Goal: Task Accomplishment & Management: Manage account settings

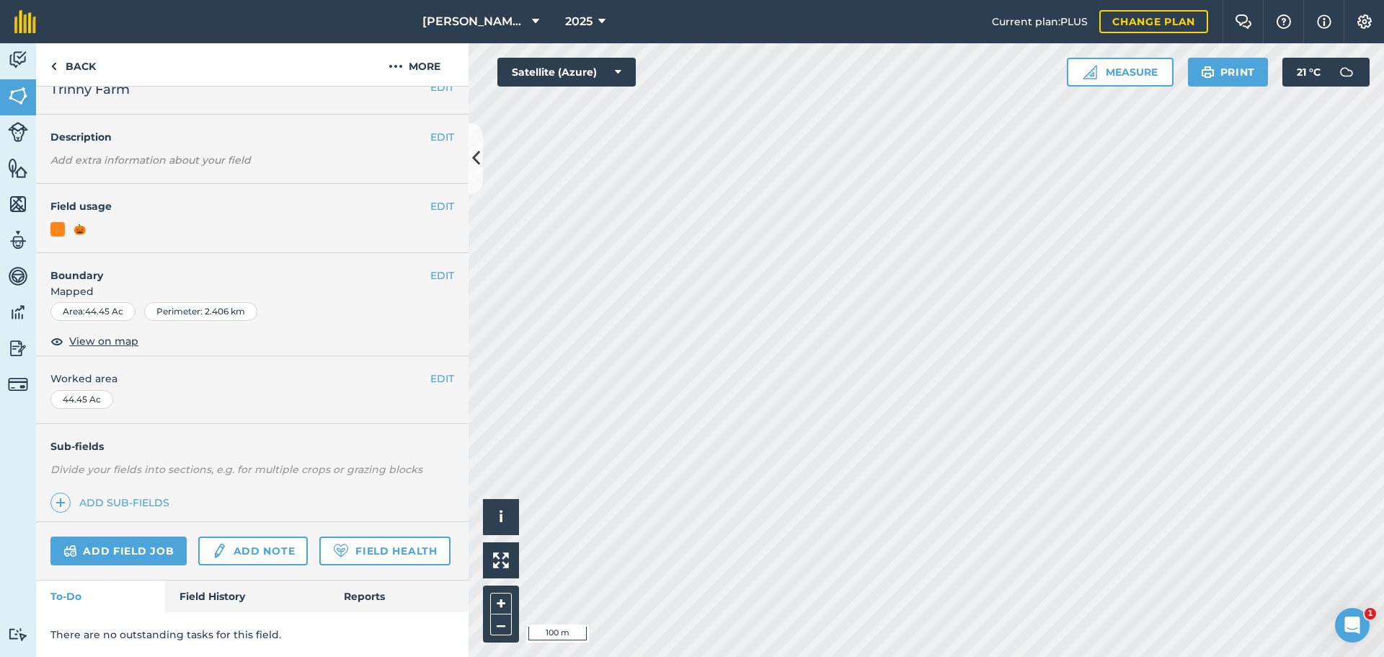
scroll to position [62, 0]
click at [250, 536] on link "Add note" at bounding box center [253, 550] width 110 height 29
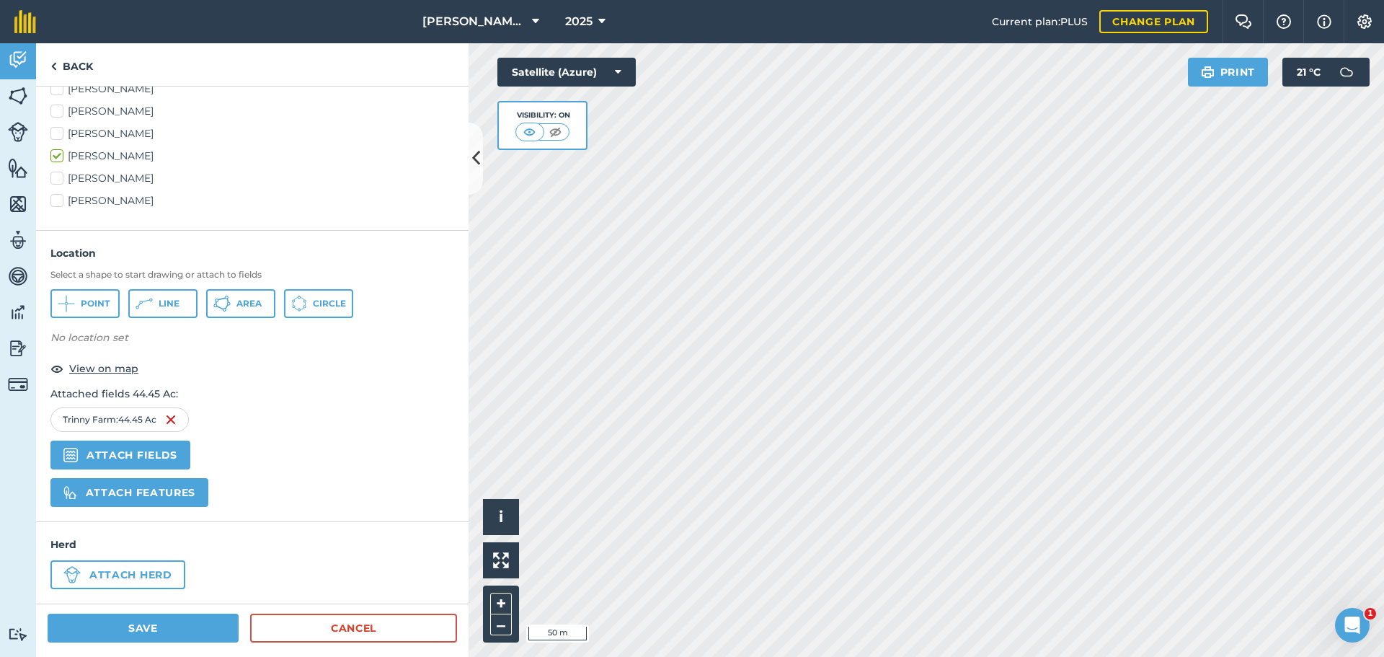
scroll to position [391, 0]
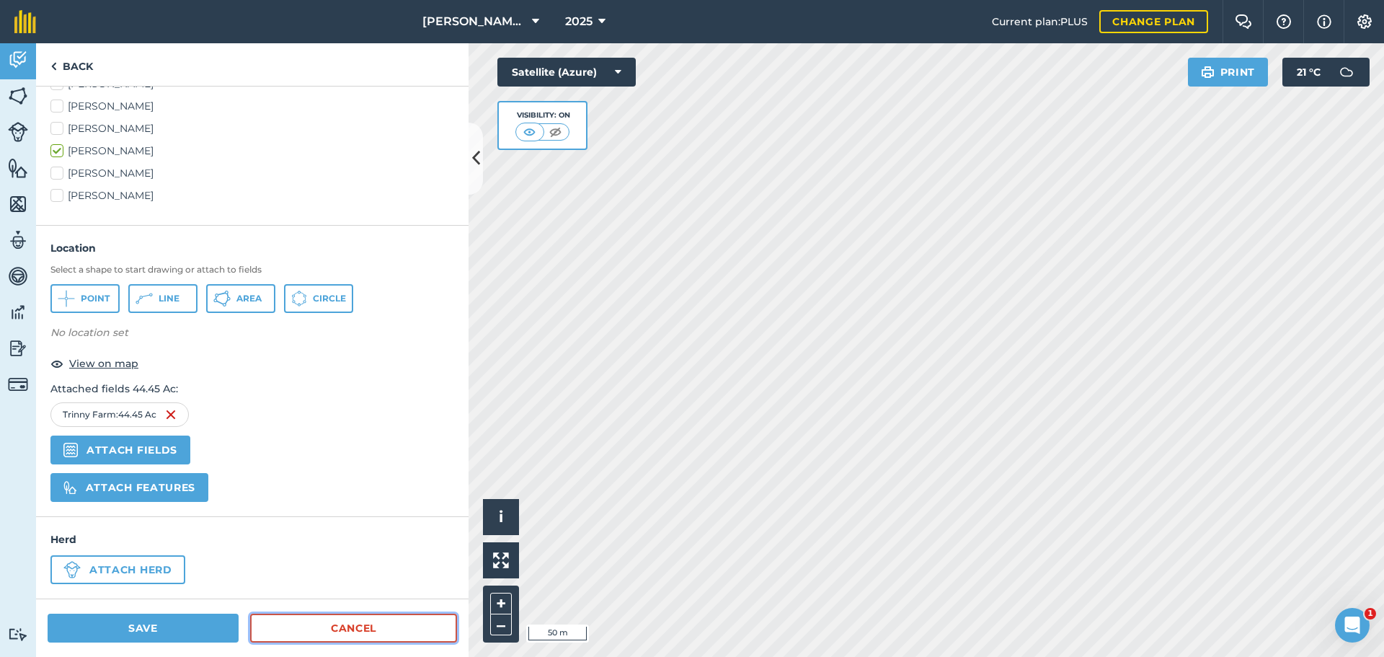
click at [330, 630] on link "Cancel" at bounding box center [353, 627] width 207 height 29
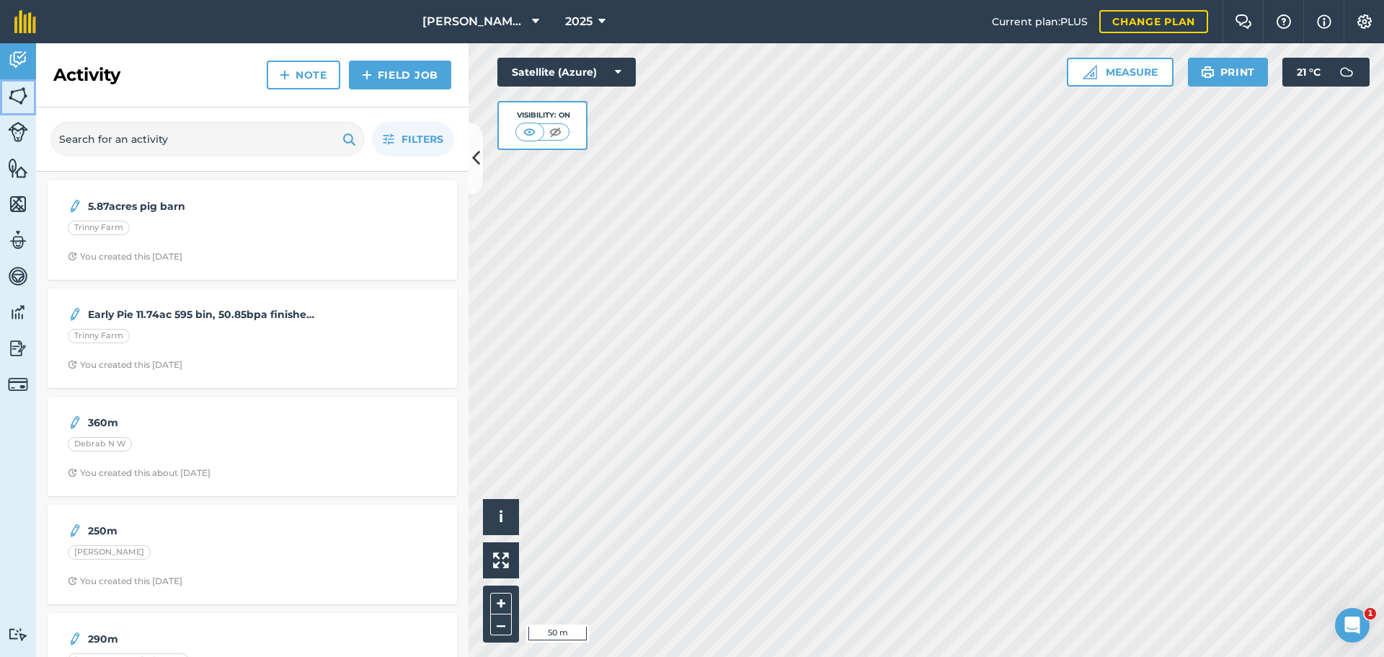
click at [17, 99] on img at bounding box center [18, 96] width 20 height 22
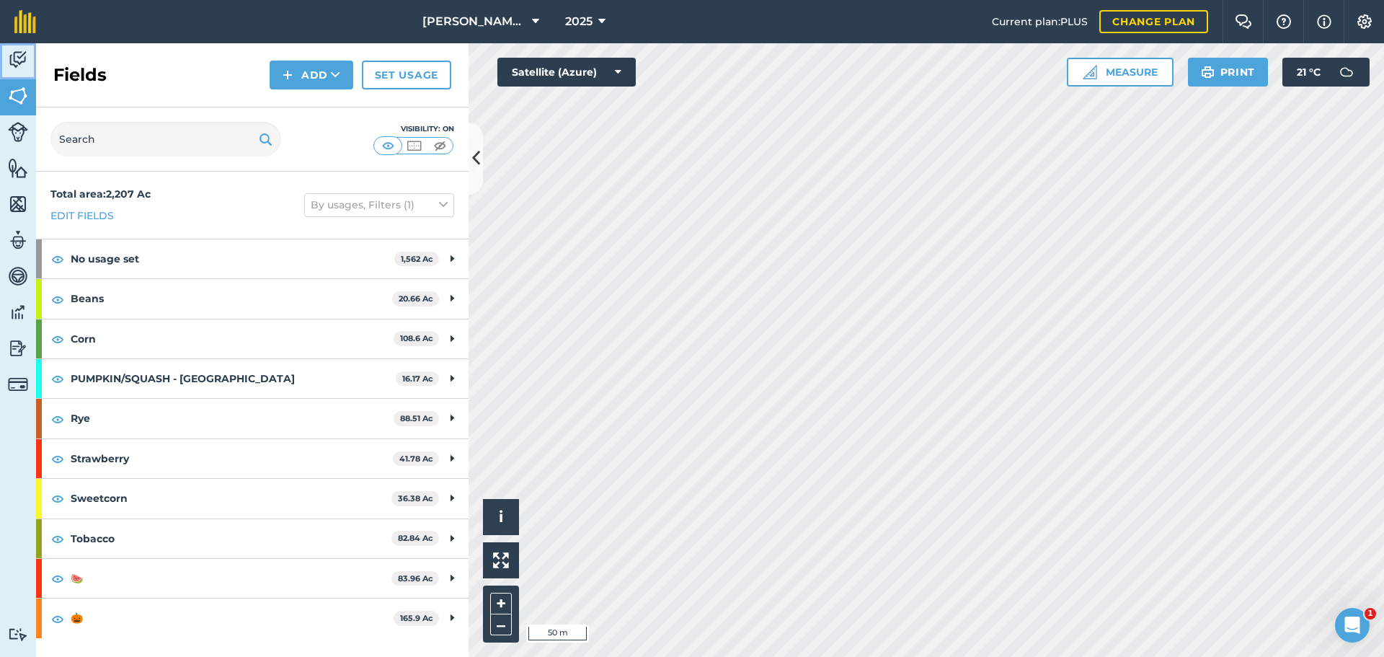
click at [29, 63] on link "Activity" at bounding box center [18, 61] width 36 height 36
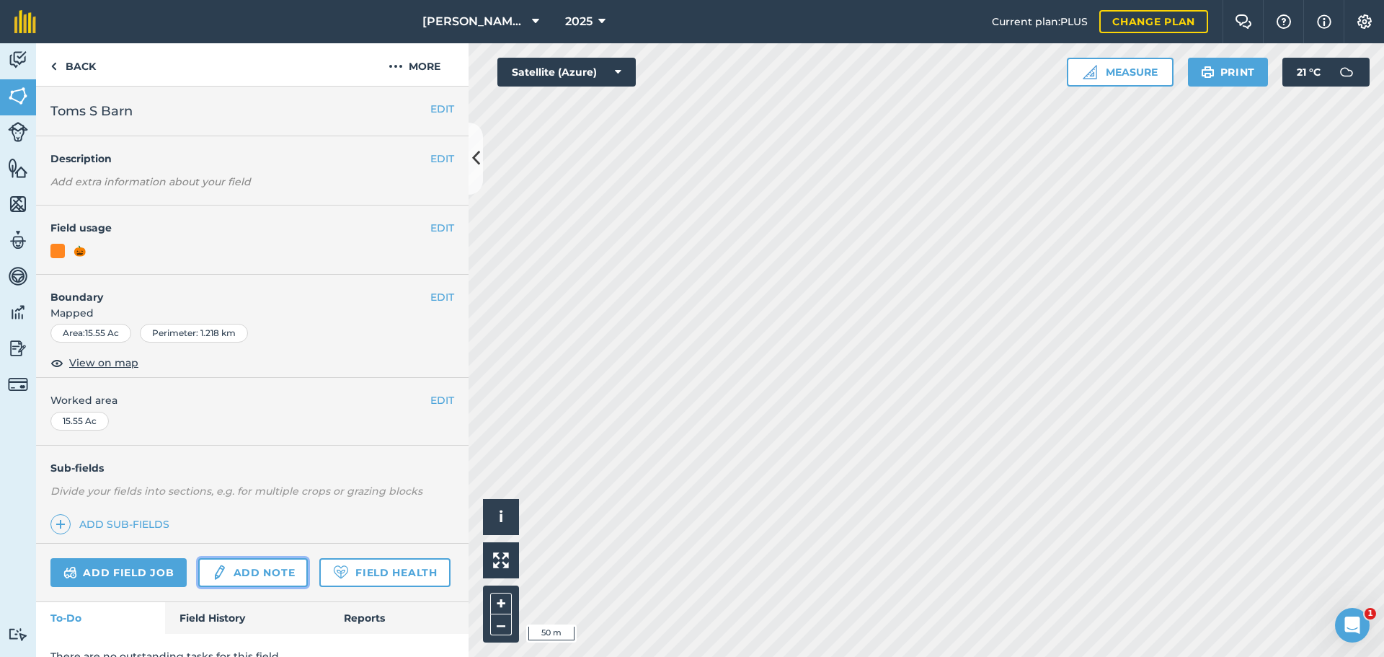
click at [279, 569] on link "Add note" at bounding box center [253, 572] width 110 height 29
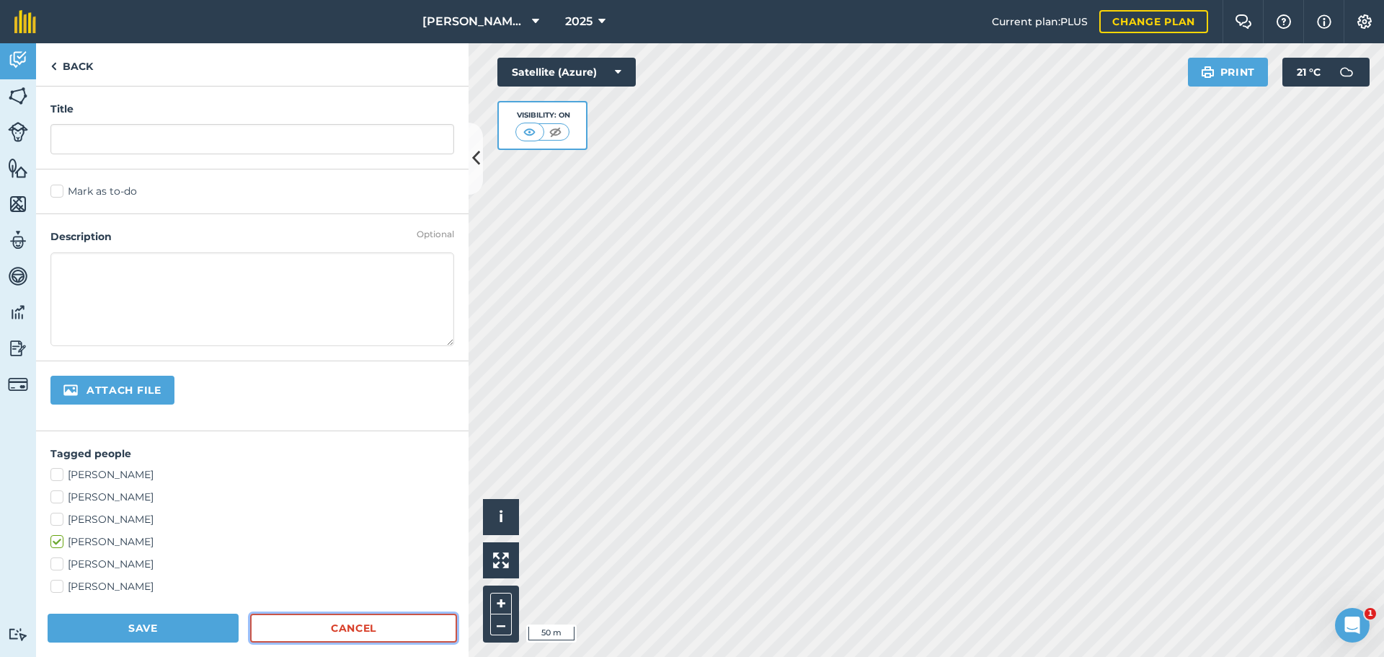
click at [349, 620] on link "Cancel" at bounding box center [353, 627] width 207 height 29
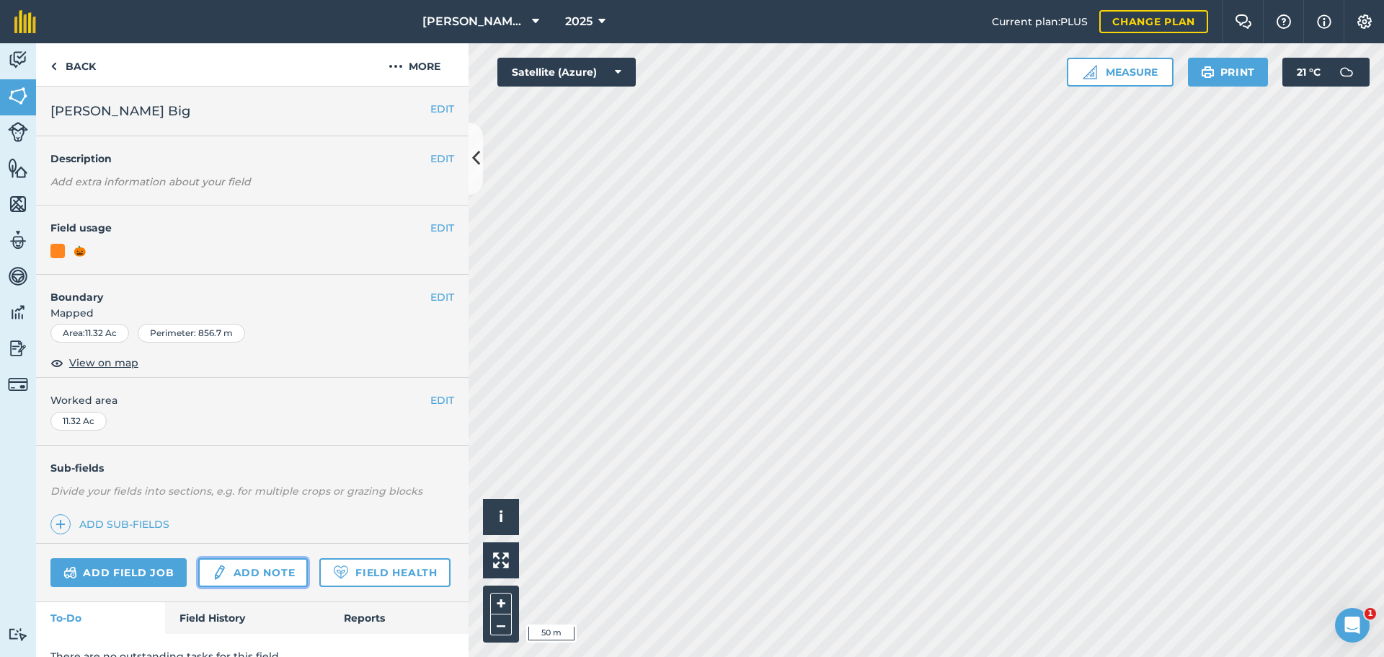
click at [275, 569] on link "Add note" at bounding box center [253, 572] width 110 height 29
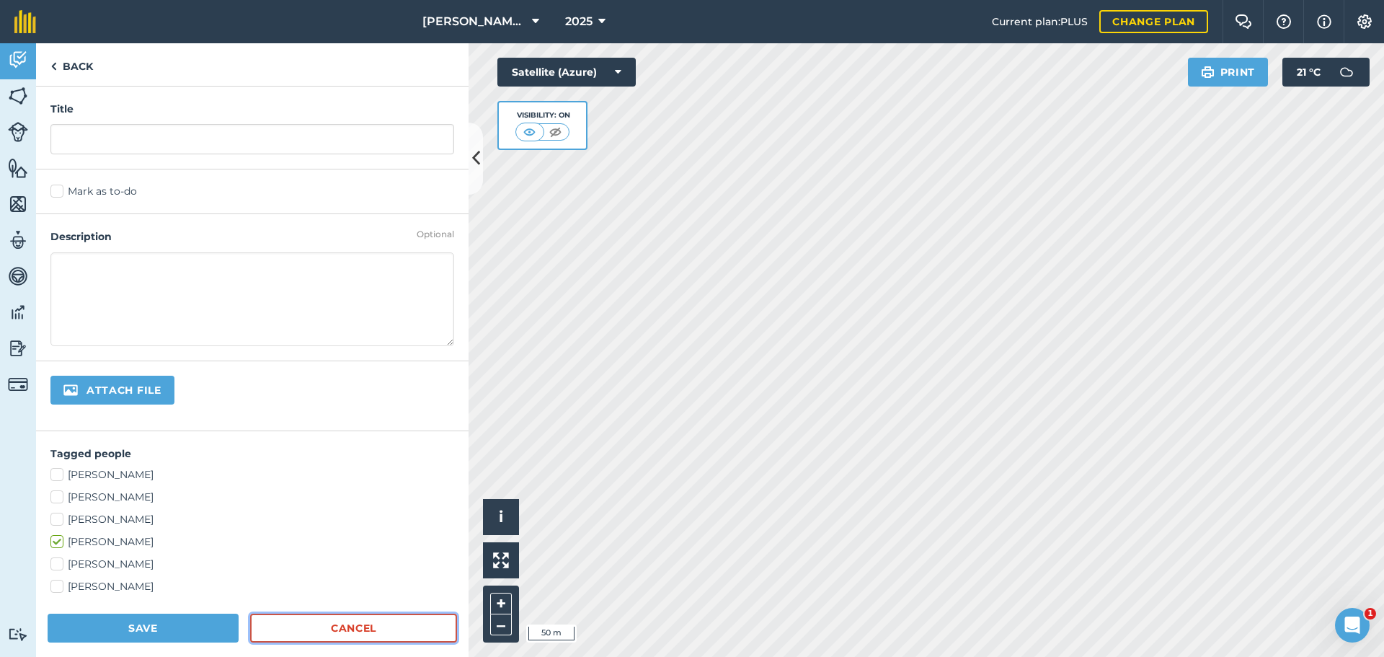
click at [336, 624] on link "Cancel" at bounding box center [353, 627] width 207 height 29
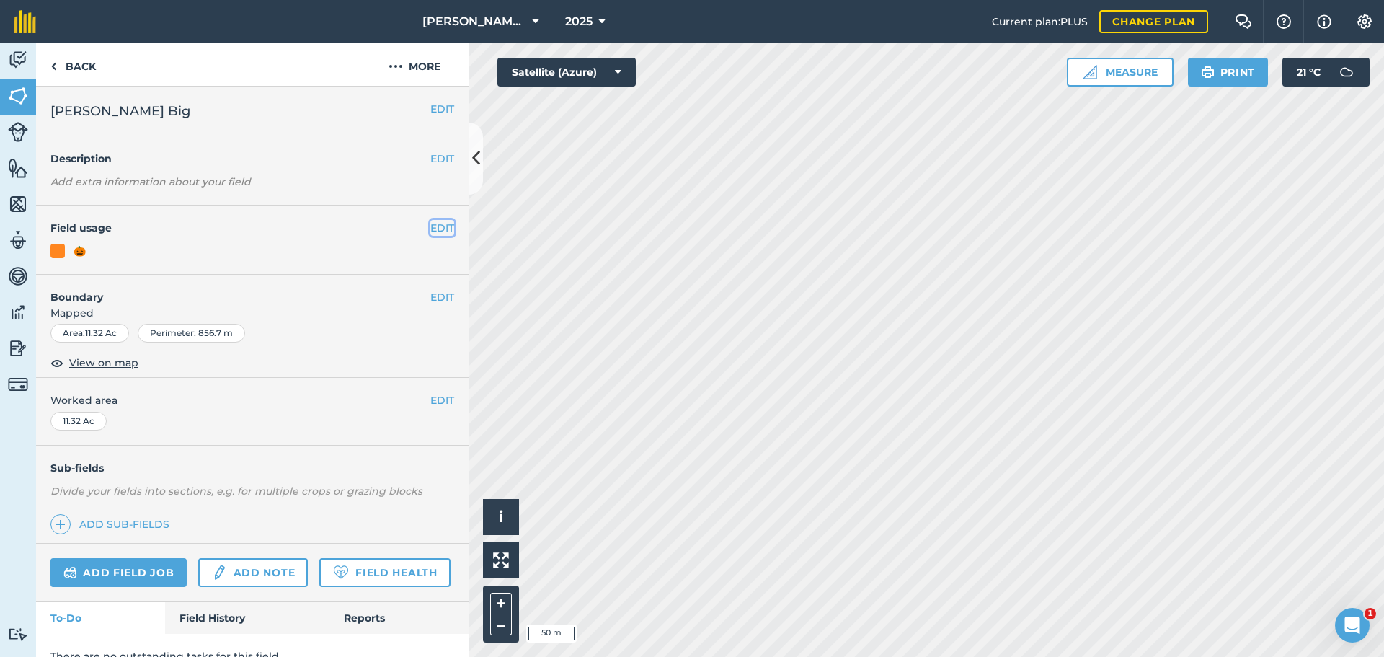
click at [434, 234] on button "EDIT" at bounding box center [442, 228] width 24 height 16
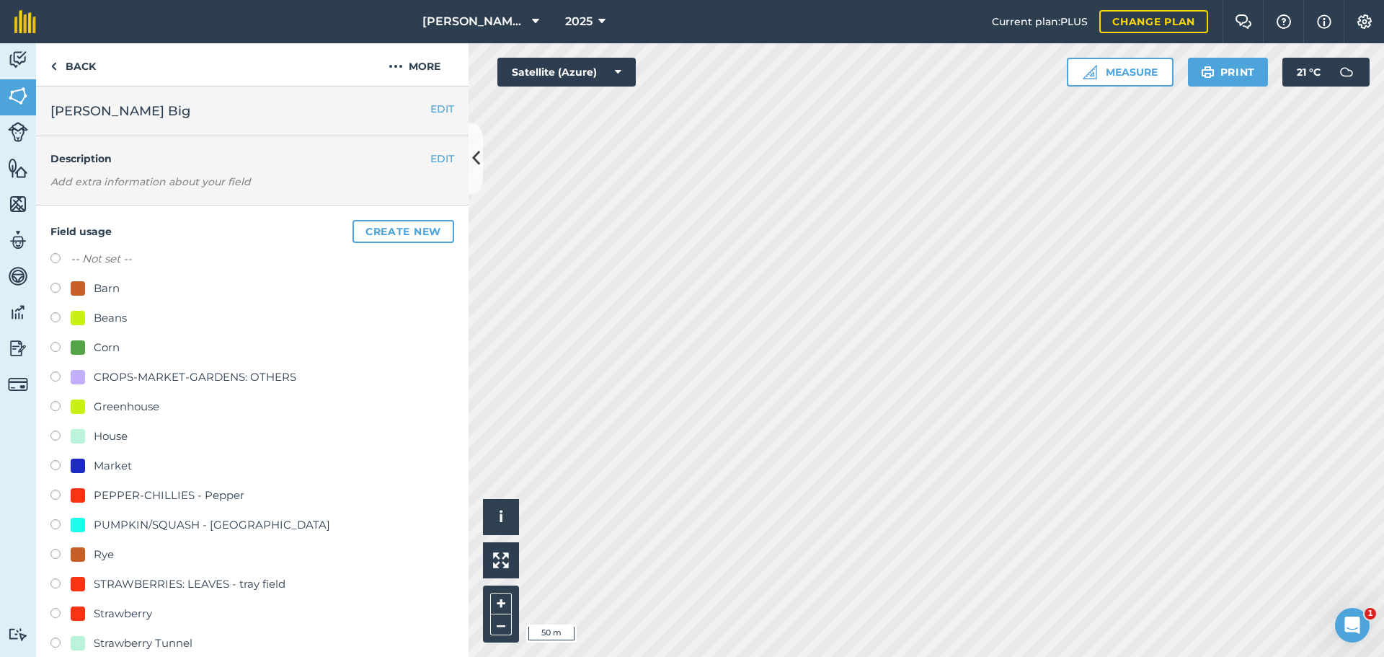
click at [61, 259] on label at bounding box center [60, 260] width 20 height 14
radio input "true"
radio input "false"
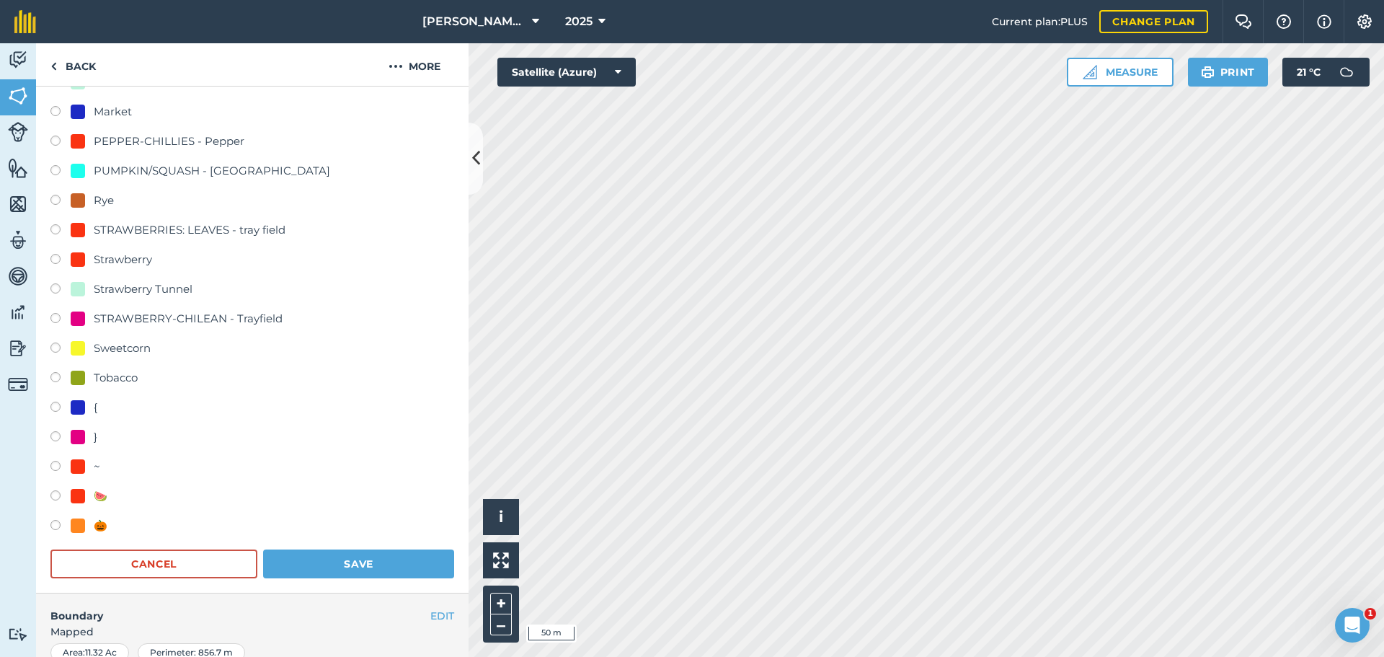
scroll to position [360, 0]
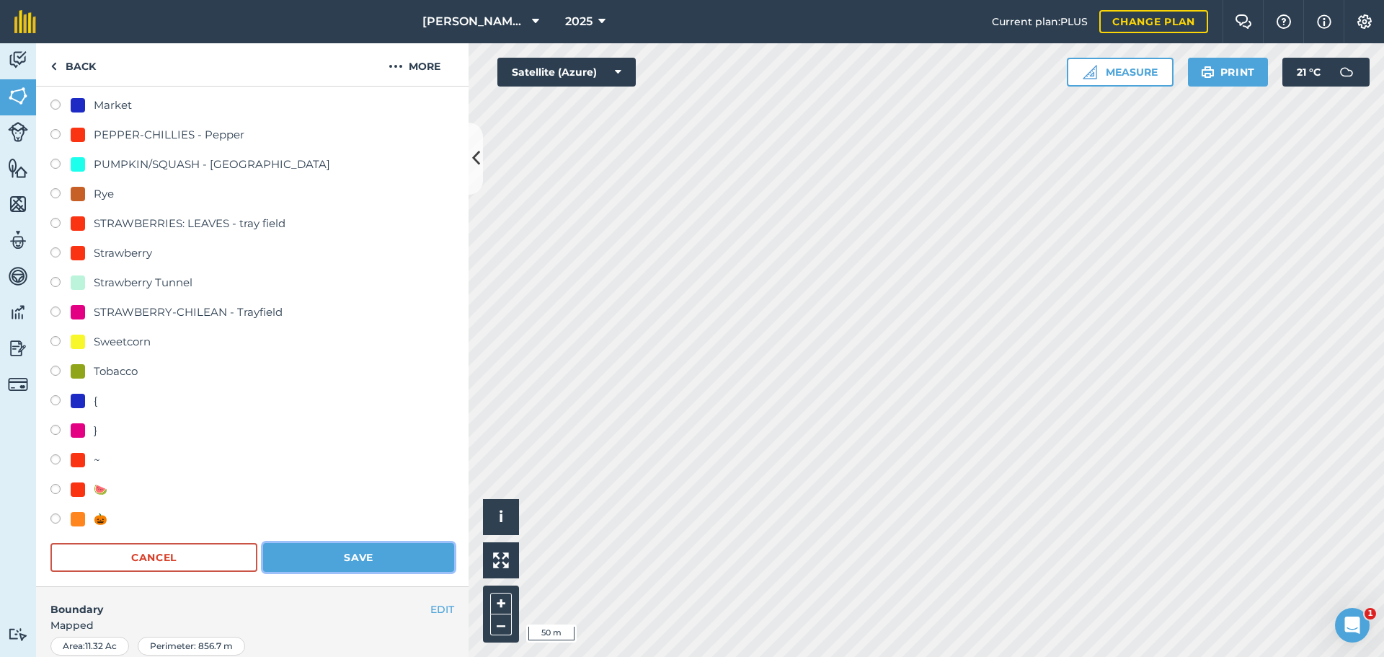
click at [339, 566] on button "Save" at bounding box center [358, 557] width 191 height 29
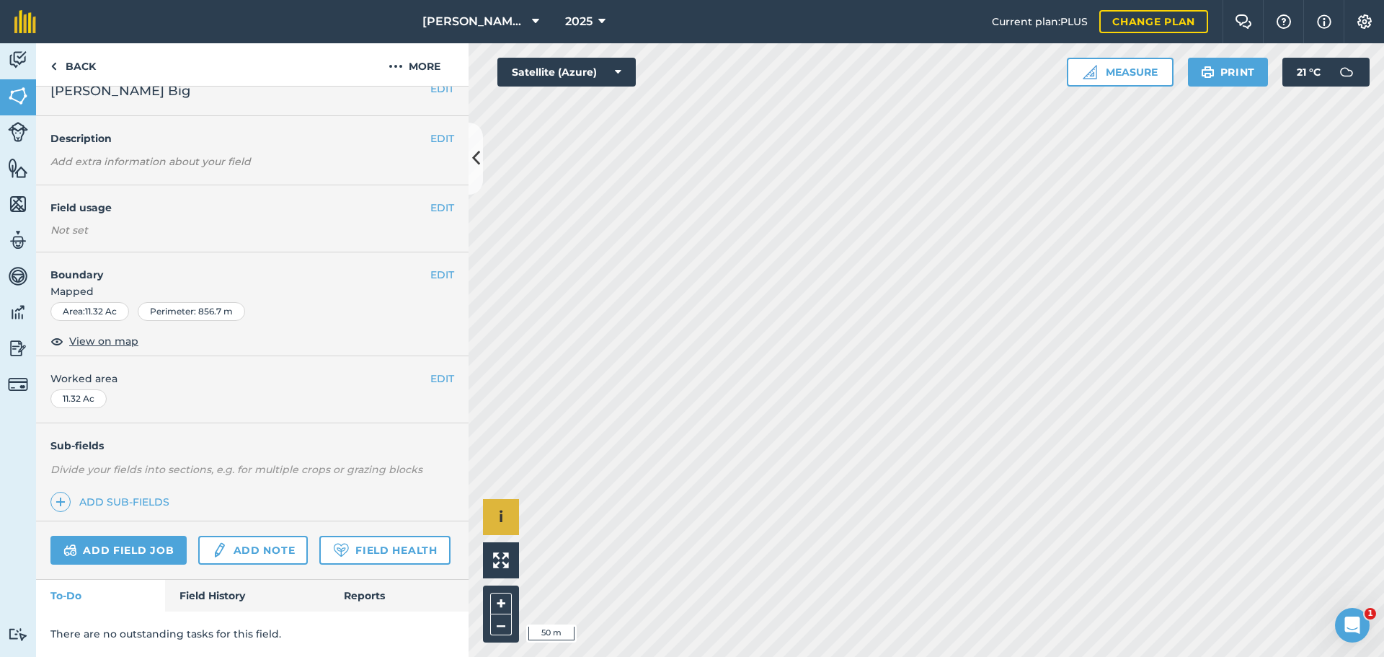
scroll to position [62, 0]
click at [430, 267] on button "EDIT" at bounding box center [442, 275] width 24 height 16
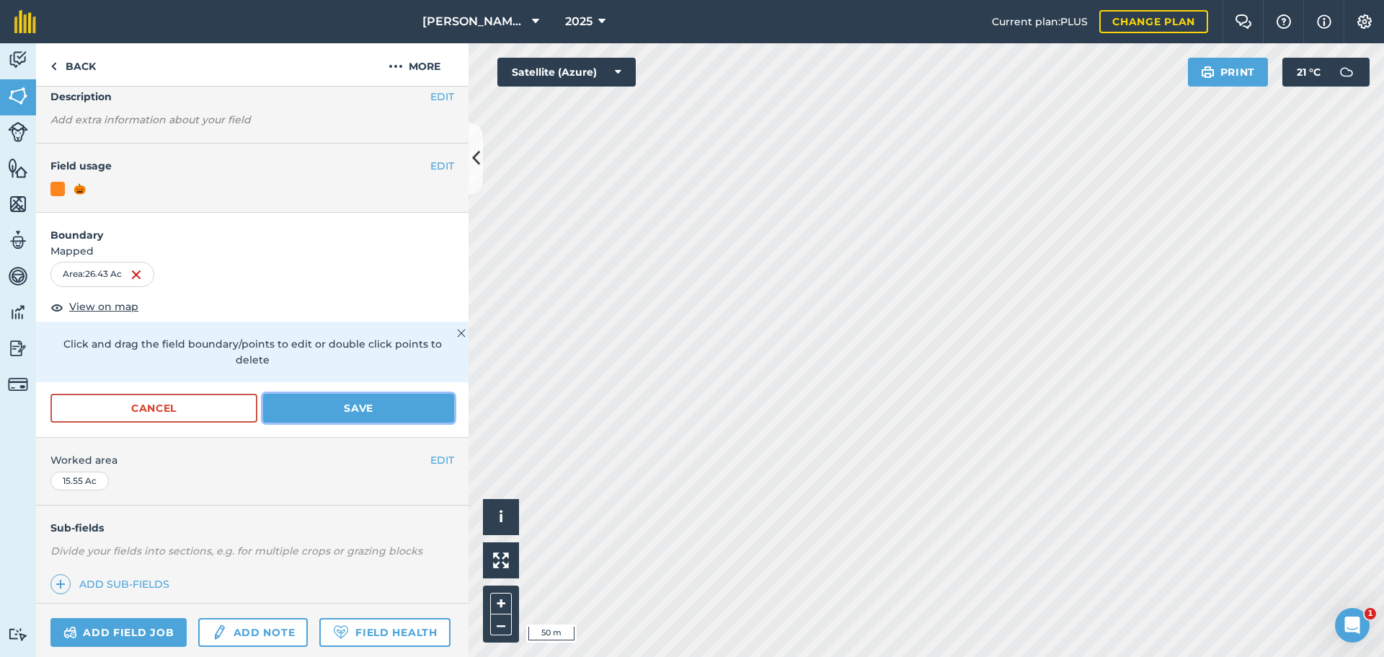
click at [362, 399] on button "Save" at bounding box center [358, 408] width 191 height 29
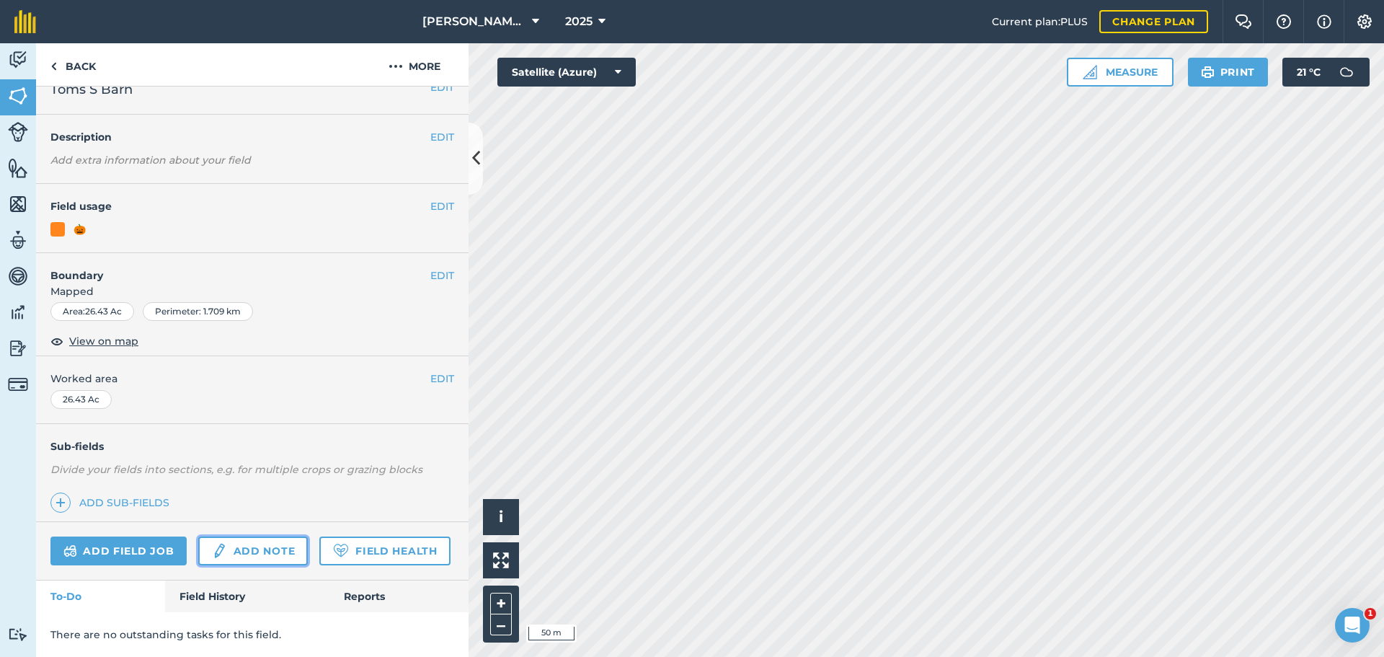
click at [240, 536] on link "Add note" at bounding box center [253, 550] width 110 height 29
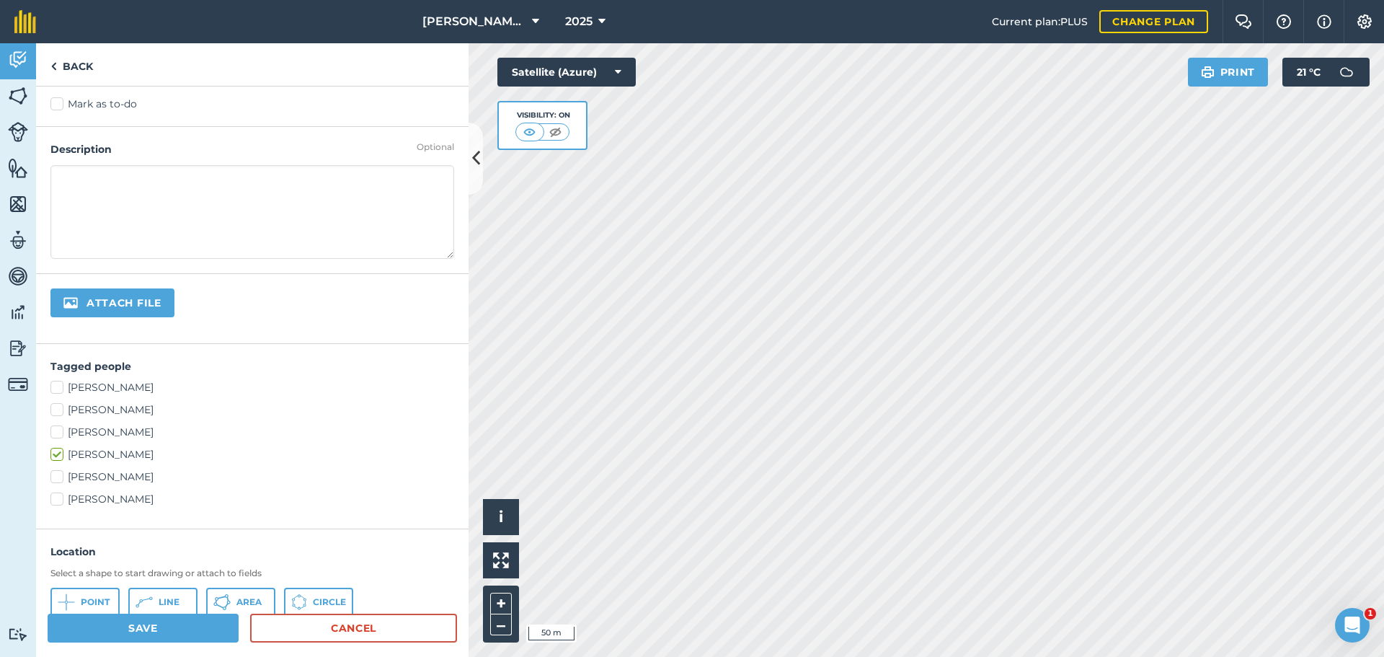
scroll to position [216, 0]
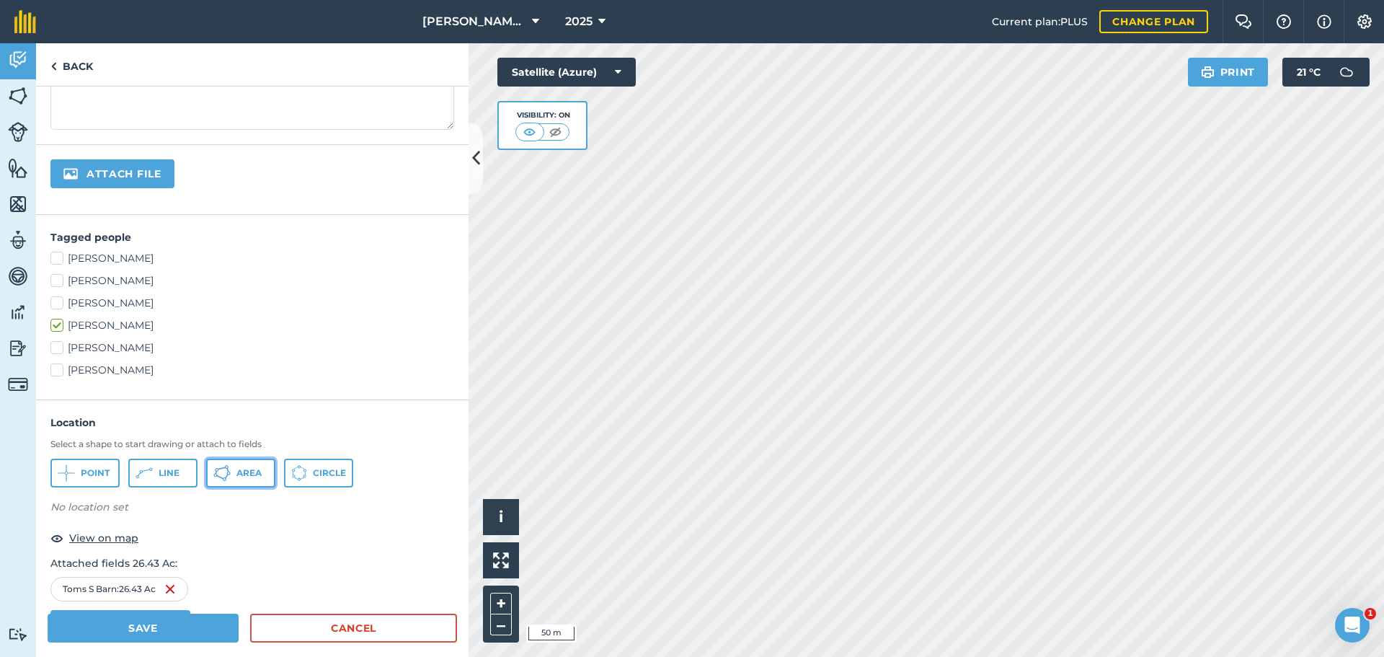
click at [230, 479] on button "Area" at bounding box center [240, 472] width 69 height 29
